Goal: Task Accomplishment & Management: Use online tool/utility

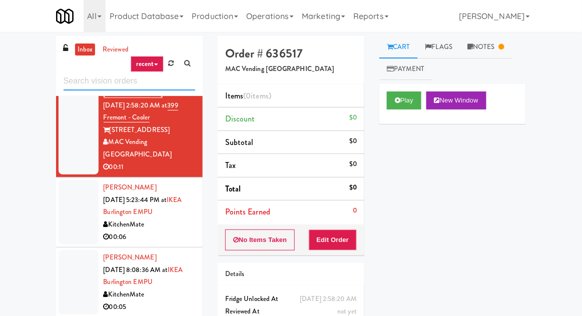
scroll to position [33, 0]
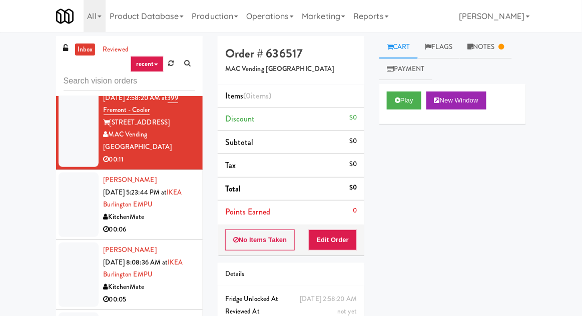
click at [67, 178] on div at bounding box center [79, 205] width 40 height 65
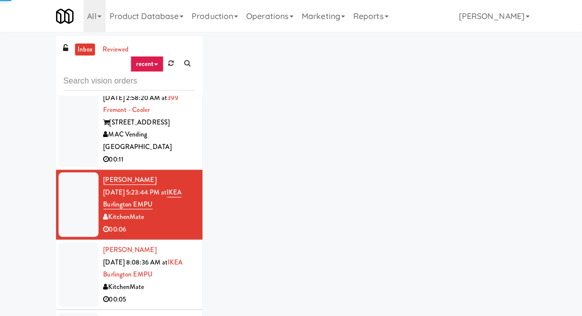
click at [67, 139] on div at bounding box center [79, 117] width 40 height 102
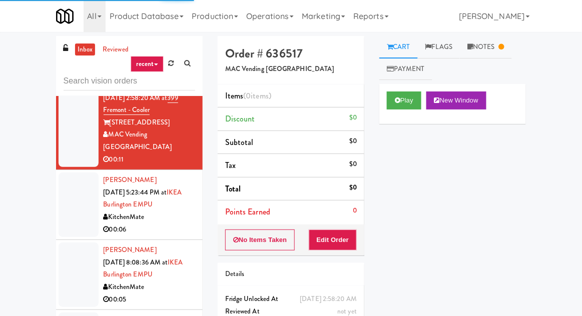
click at [74, 206] on div at bounding box center [79, 205] width 40 height 65
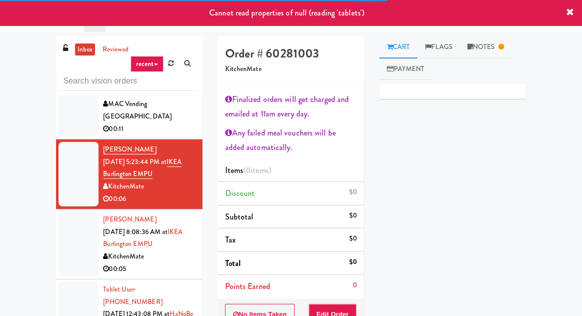
click at [69, 221] on div at bounding box center [79, 244] width 40 height 65
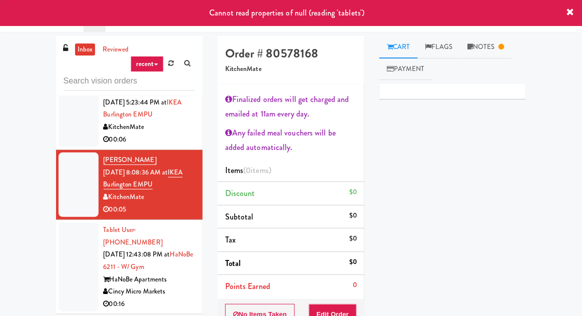
click at [66, 233] on div at bounding box center [79, 267] width 40 height 89
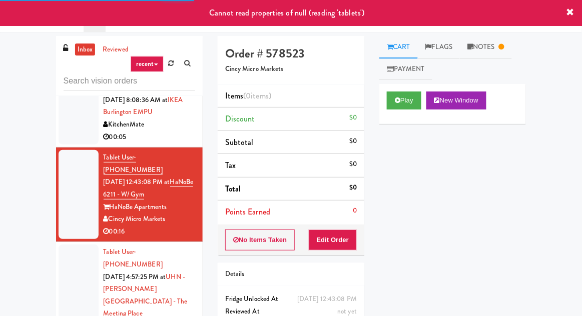
click at [70, 245] on div at bounding box center [79, 296] width 40 height 102
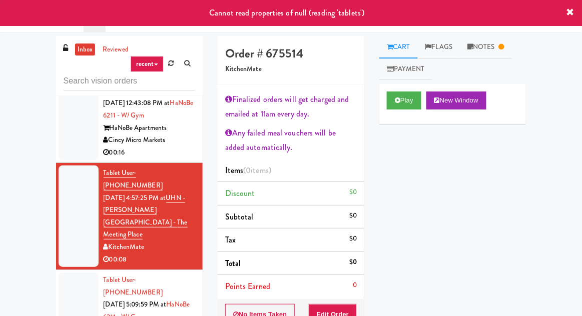
click at [69, 273] on div at bounding box center [79, 317] width 40 height 89
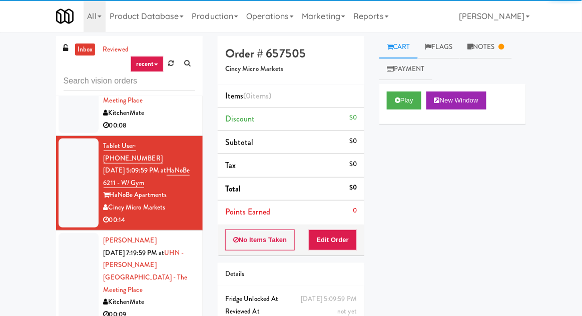
click at [64, 233] on div at bounding box center [79, 277] width 40 height 89
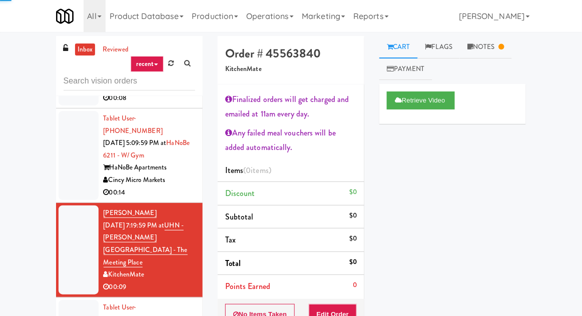
scroll to position [440, 0]
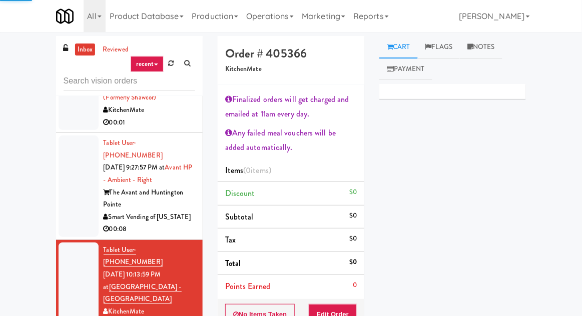
scroll to position [780, 0]
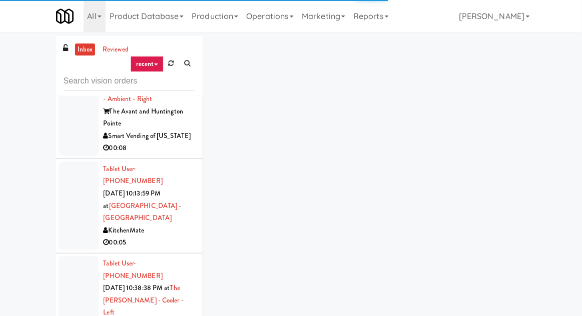
scroll to position [865, 0]
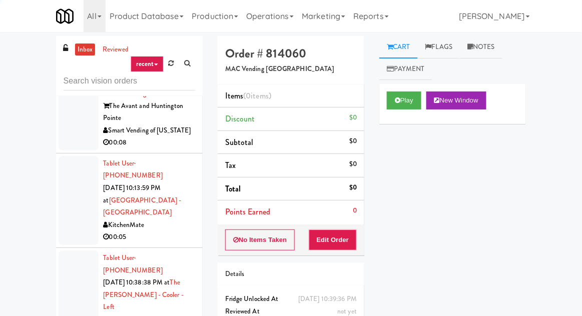
click at [71, 251] on div at bounding box center [79, 302] width 40 height 102
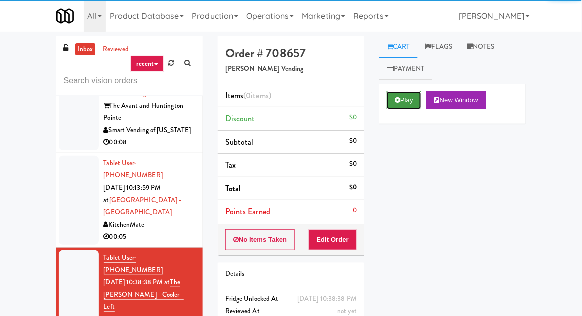
click at [418, 100] on button "Play" at bounding box center [404, 101] width 35 height 18
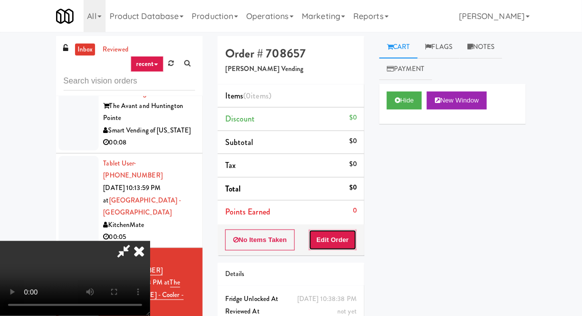
click at [337, 237] on button "Edit Order" at bounding box center [333, 240] width 49 height 21
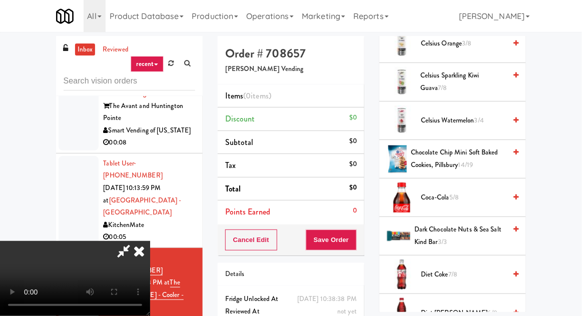
scroll to position [365, 0]
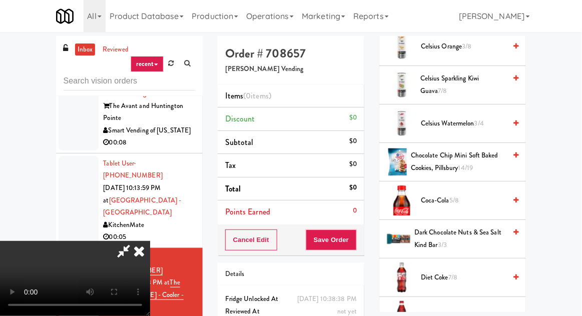
click at [479, 195] on span "Coca-Cola 5/8" at bounding box center [463, 201] width 85 height 13
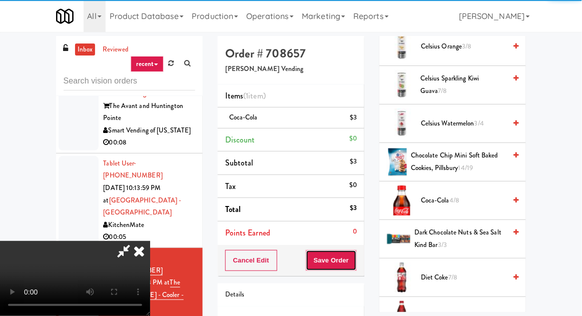
click at [356, 258] on button "Save Order" at bounding box center [331, 260] width 51 height 21
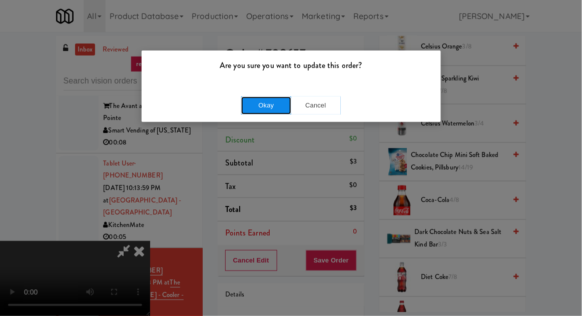
click at [265, 98] on button "Okay" at bounding box center [266, 106] width 50 height 18
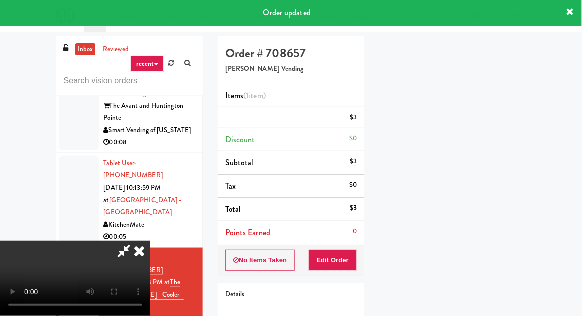
scroll to position [99, 0]
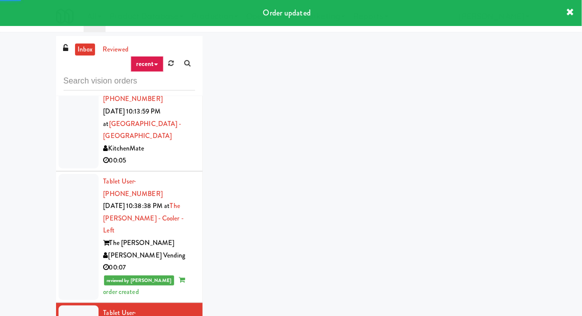
scroll to position [941, 0]
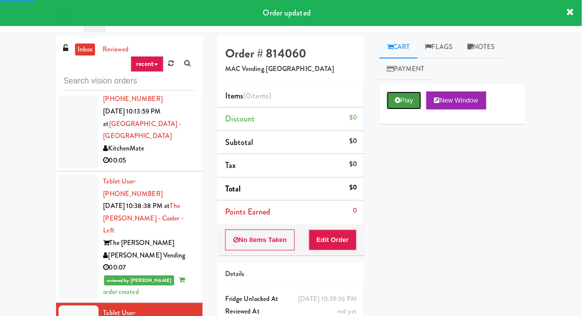
click at [400, 107] on button "Play" at bounding box center [404, 101] width 35 height 18
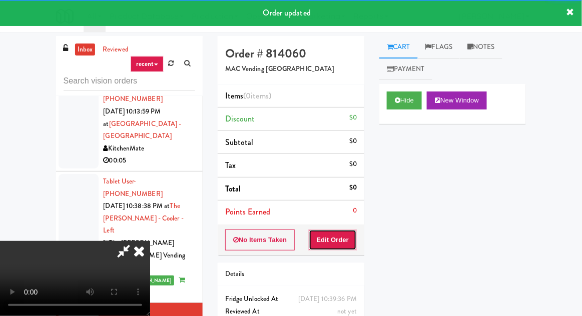
click at [338, 234] on button "Edit Order" at bounding box center [333, 240] width 49 height 21
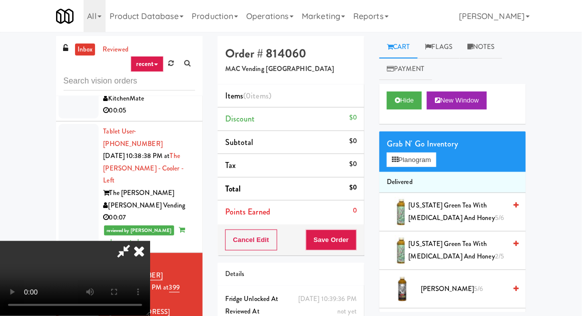
scroll to position [0, 0]
click at [479, 214] on span "[US_STATE] Green Tea with [MEDICAL_DATA] and Honey 5/6" at bounding box center [458, 212] width 98 height 25
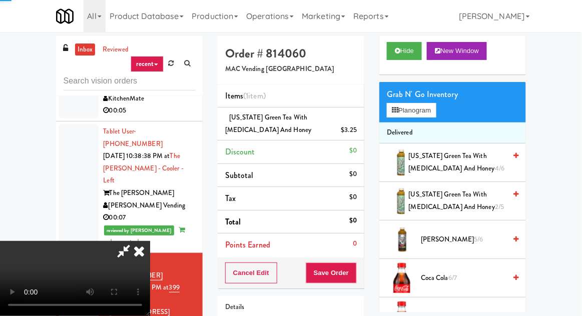
scroll to position [50, 0]
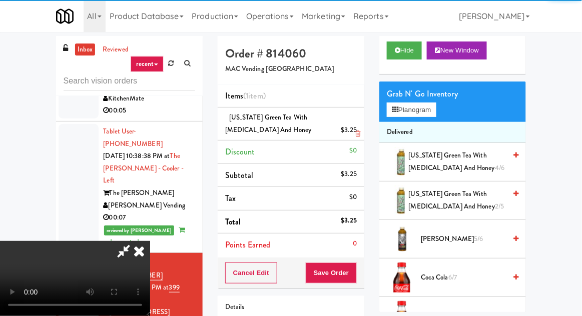
click at [362, 133] on li "[US_STATE] Green Tea with [MEDICAL_DATA] and Honey $3.25" at bounding box center [291, 124] width 147 height 33
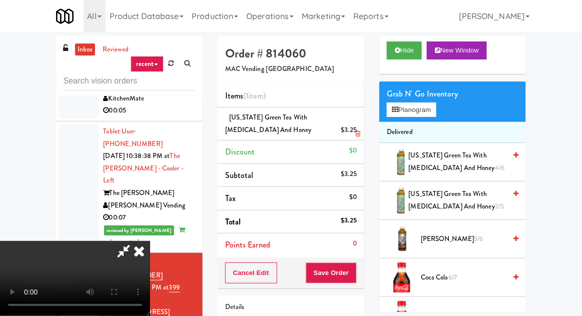
click at [358, 132] on icon at bounding box center [357, 134] width 5 height 7
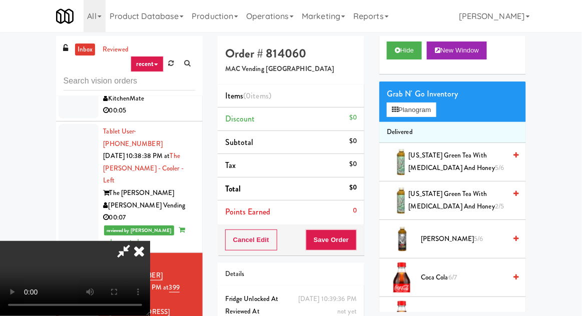
click at [446, 239] on span "[PERSON_NAME] 5/6" at bounding box center [463, 239] width 85 height 13
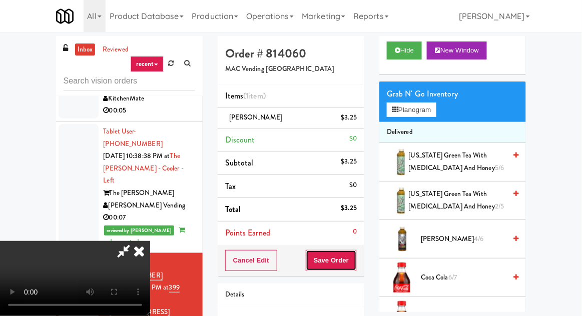
click at [354, 257] on button "Save Order" at bounding box center [331, 260] width 51 height 21
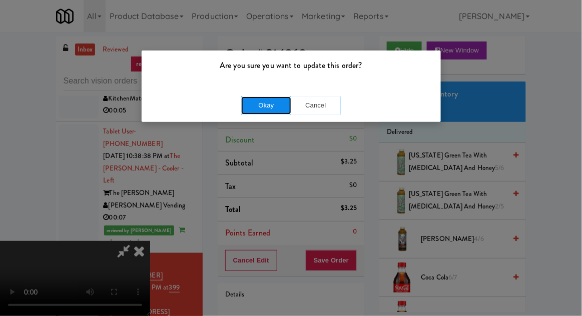
click at [268, 107] on button "Okay" at bounding box center [266, 106] width 50 height 18
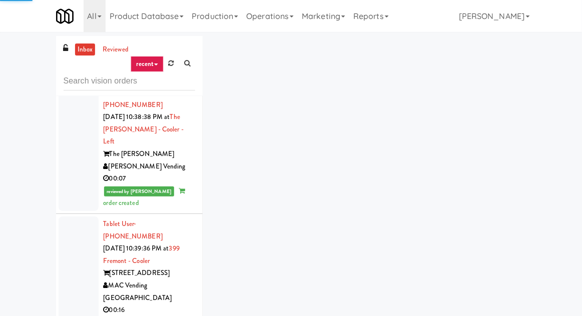
scroll to position [1079, 0]
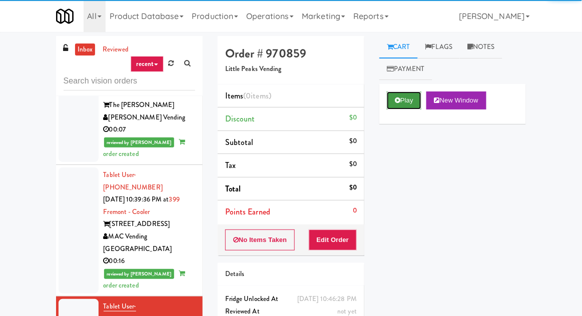
click at [417, 92] on button "Play" at bounding box center [404, 101] width 35 height 18
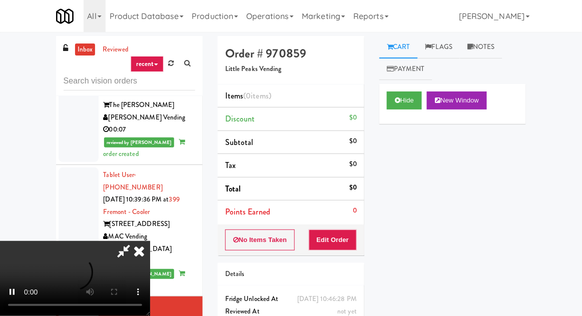
click at [344, 225] on div "No Items Taken Edit Order" at bounding box center [291, 240] width 147 height 31
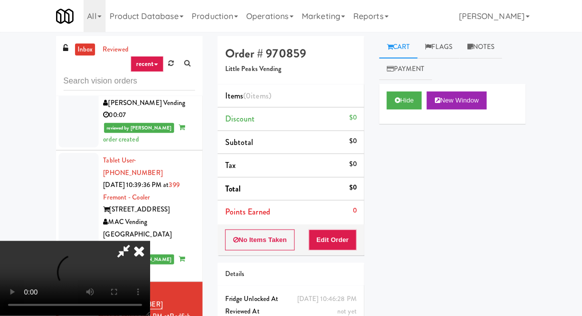
scroll to position [1098, 0]
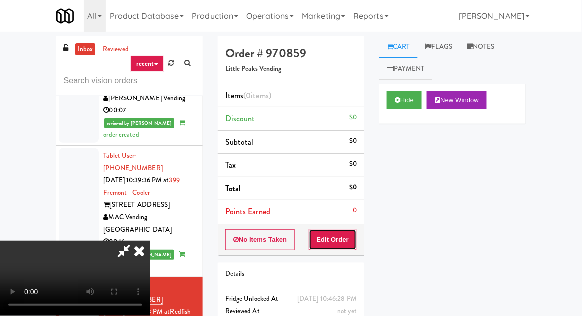
click at [348, 231] on button "Edit Order" at bounding box center [333, 240] width 49 height 21
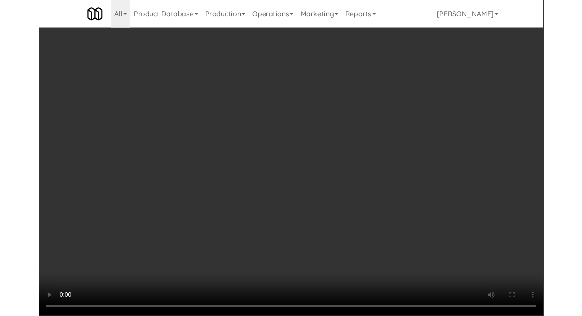
scroll to position [81, 0]
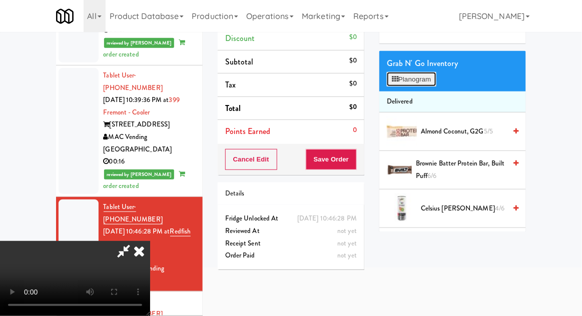
click at [426, 80] on button "Planogram" at bounding box center [411, 79] width 49 height 15
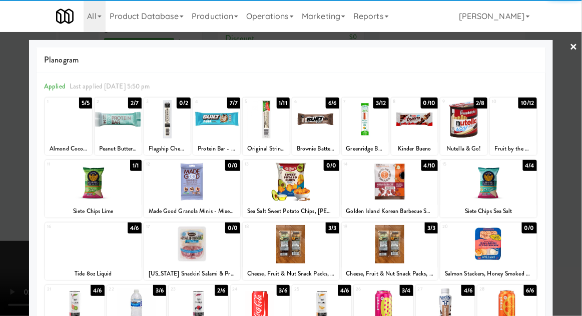
click at [525, 121] on div at bounding box center [513, 119] width 47 height 39
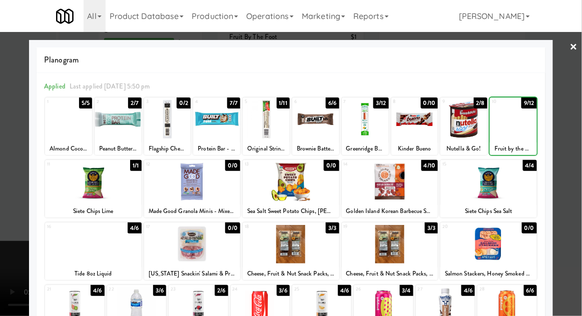
click at [569, 101] on div at bounding box center [291, 158] width 582 height 316
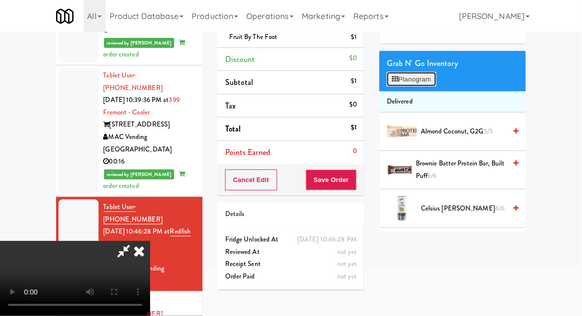
click at [433, 77] on button "Planogram" at bounding box center [411, 79] width 49 height 15
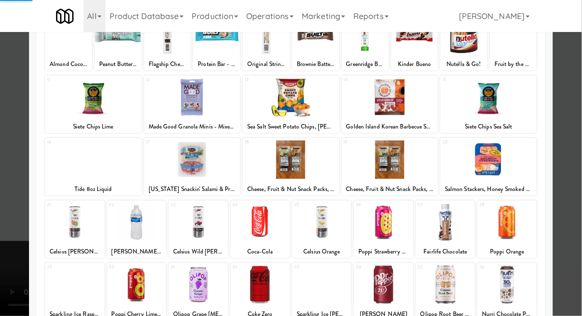
scroll to position [175, 0]
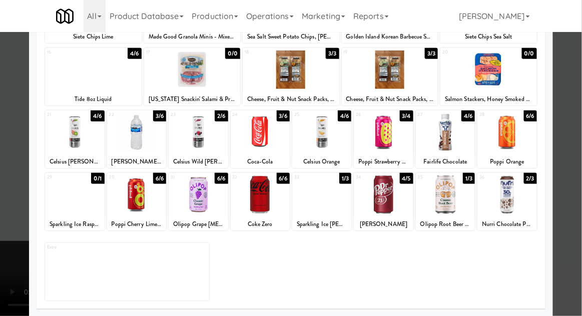
click at [256, 190] on div at bounding box center [260, 195] width 59 height 39
click at [577, 93] on div at bounding box center [291, 158] width 582 height 316
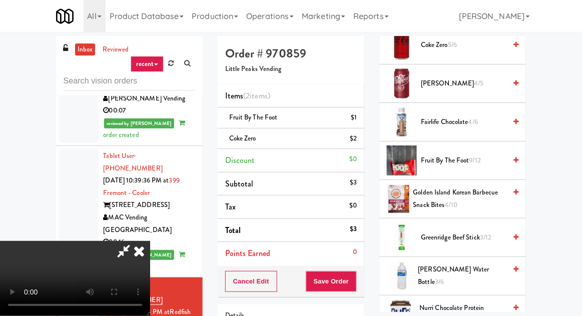
scroll to position [481, 0]
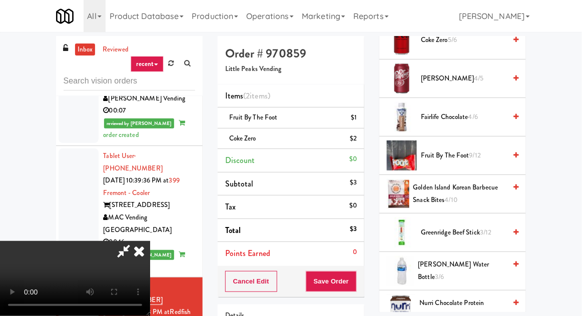
click at [452, 193] on span "Golden Island Korean Barbecue Snack Bites 4/10" at bounding box center [460, 194] width 93 height 25
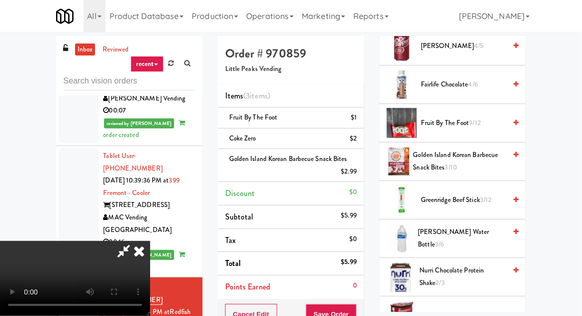
scroll to position [520, 0]
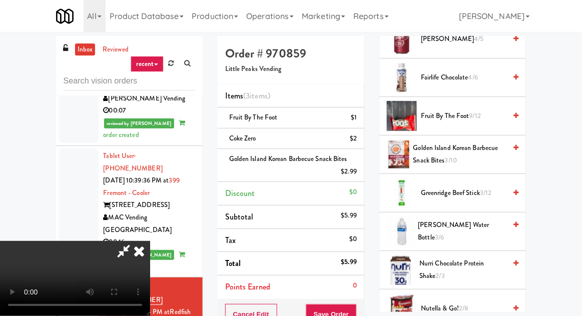
click at [440, 259] on span "Nurri Chocolate Protein Shake 2/3" at bounding box center [463, 270] width 87 height 25
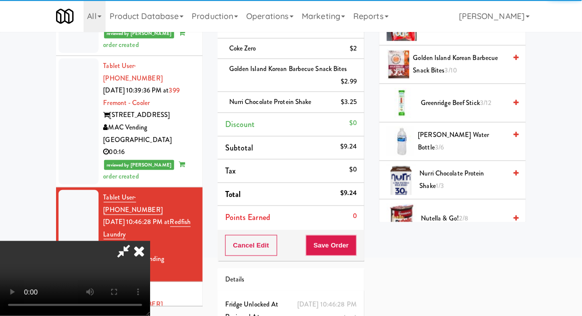
scroll to position [147, 0]
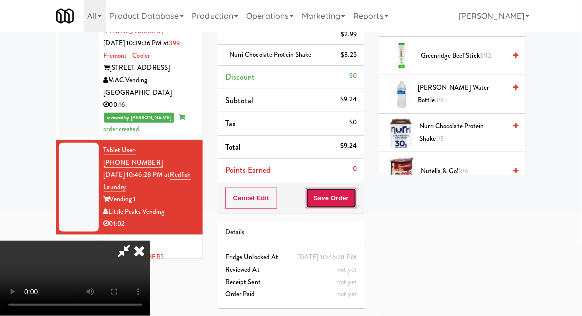
click at [355, 188] on button "Save Order" at bounding box center [331, 198] width 51 height 21
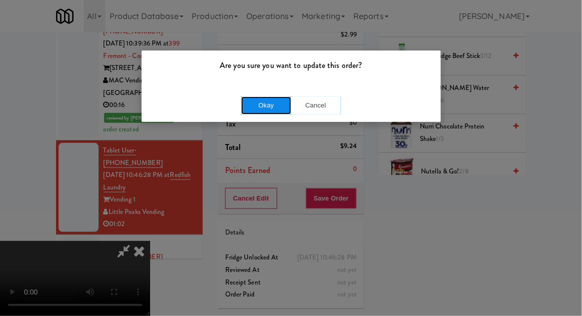
click at [246, 105] on button "Okay" at bounding box center [266, 106] width 50 height 18
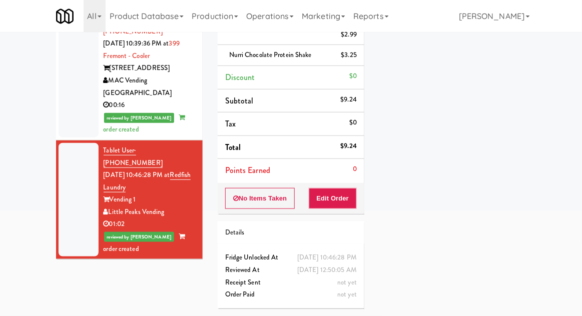
scroll to position [0, 0]
